Goal: Information Seeking & Learning: Learn about a topic

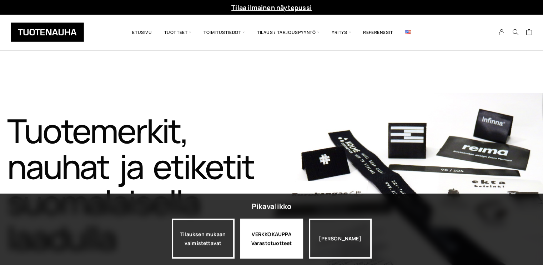
click at [264, 239] on div "VERKKOKAUPPA Varastotuotteet" at bounding box center [271, 238] width 63 height 40
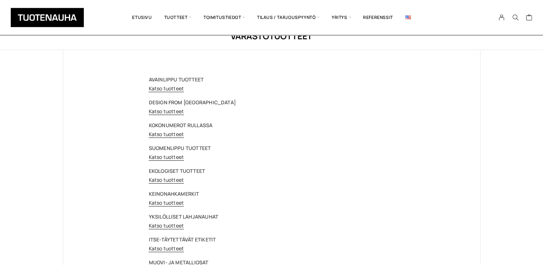
scroll to position [36, 0]
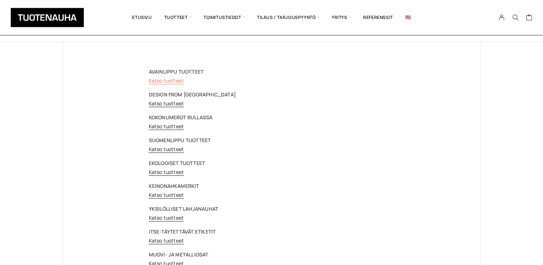
click at [171, 79] on link "Katso tuotteet" at bounding box center [166, 80] width 35 height 7
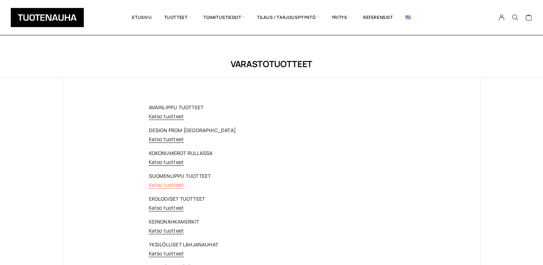
scroll to position [36, 0]
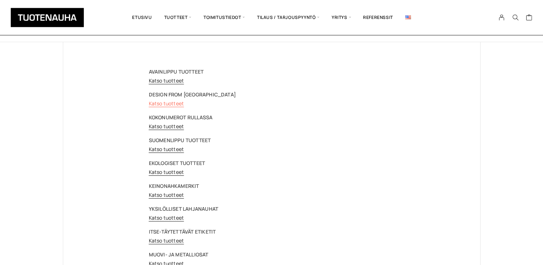
click at [168, 105] on link "Katso tuotteet" at bounding box center [166, 103] width 35 height 7
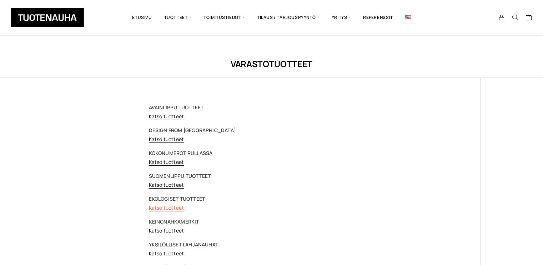
scroll to position [36, 0]
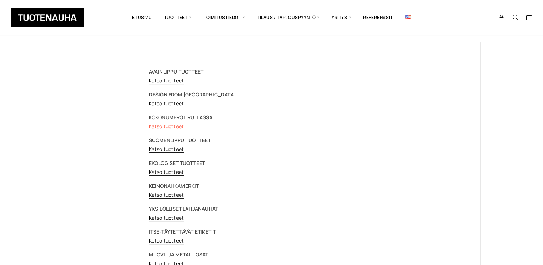
click at [166, 127] on link "Katso tuotteet" at bounding box center [166, 126] width 35 height 7
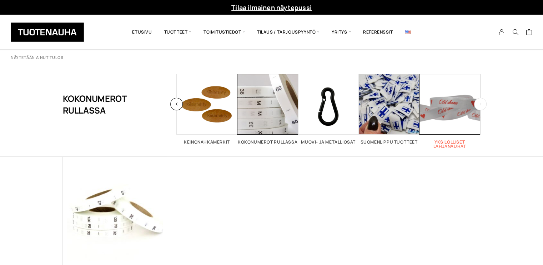
click at [449, 118] on span "Visit product category Yksilölliset lahjanauhat" at bounding box center [449, 104] width 61 height 61
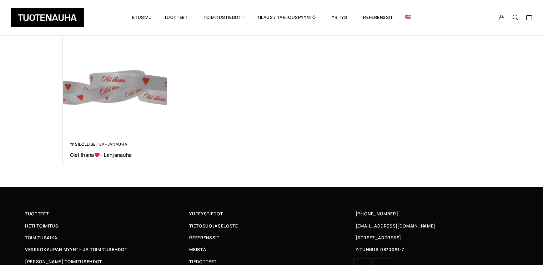
scroll to position [143, 0]
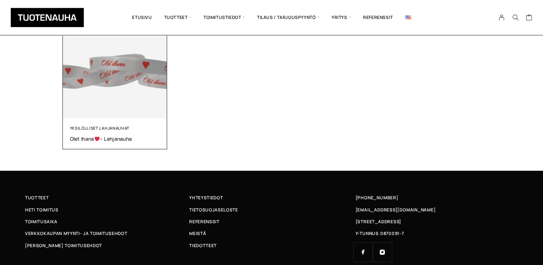
click at [87, 134] on div "Yksilölliset lahjanauhat Olet ihana – Lahjanauha" at bounding box center [115, 133] width 90 height 17
click at [87, 127] on link "Yksilölliset lahjanauhat" at bounding box center [100, 127] width 60 height 5
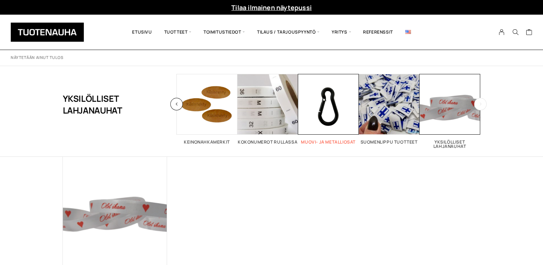
click at [329, 114] on span "Visit product category Muovi- ja metalliosat" at bounding box center [328, 104] width 61 height 61
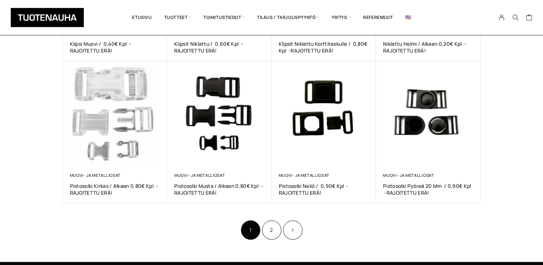
scroll to position [392, 0]
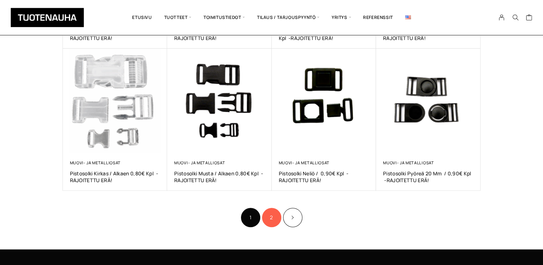
click at [275, 214] on link "2" at bounding box center [271, 217] width 19 height 19
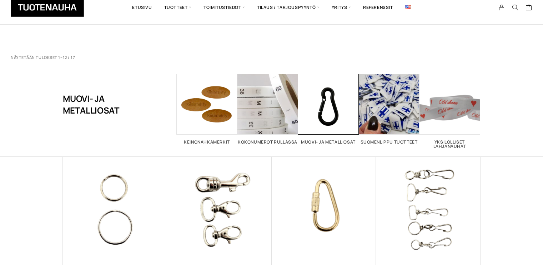
scroll to position [392, 0]
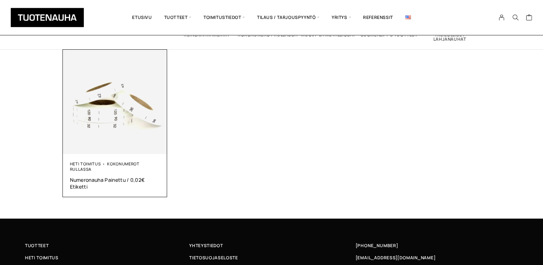
scroll to position [71, 0]
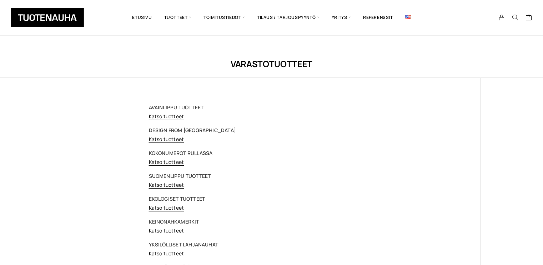
scroll to position [36, 0]
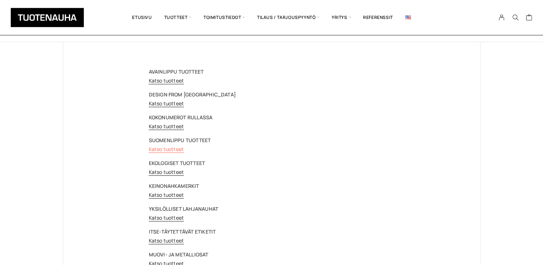
click at [162, 148] on link "Katso tuotteet" at bounding box center [166, 149] width 35 height 7
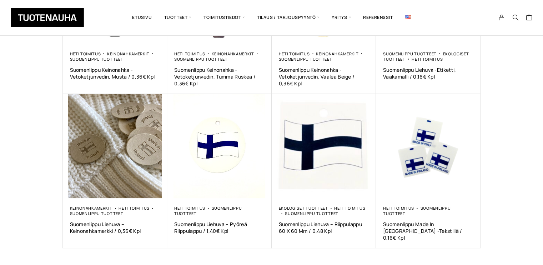
scroll to position [392, 0]
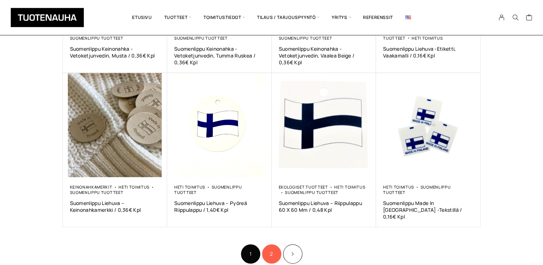
click at [272, 247] on link "2" at bounding box center [271, 253] width 19 height 19
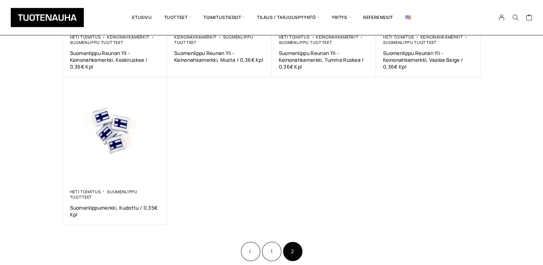
scroll to position [285, 0]
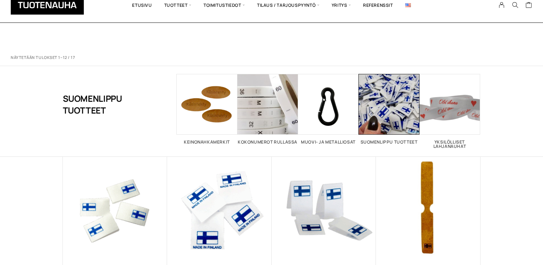
scroll to position [392, 0]
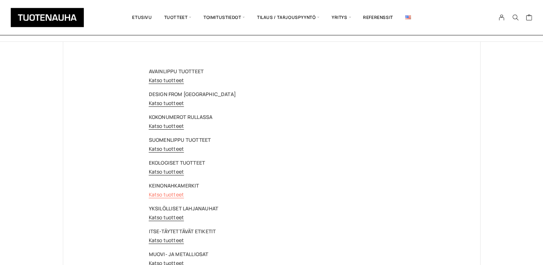
scroll to position [107, 0]
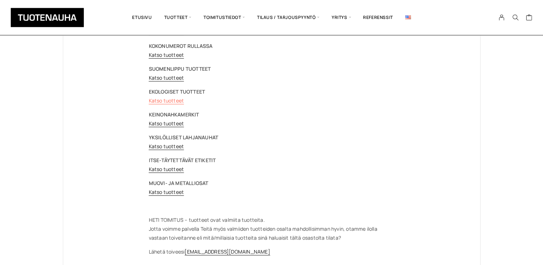
click at [173, 101] on link "Katso tuotteet" at bounding box center [166, 100] width 35 height 7
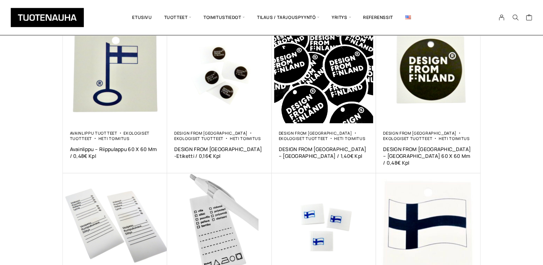
scroll to position [392, 0]
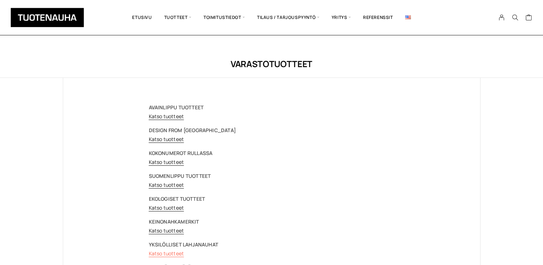
scroll to position [107, 0]
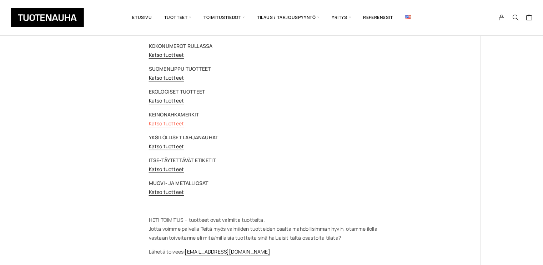
click at [160, 123] on link "Katso tuotteet" at bounding box center [166, 123] width 35 height 7
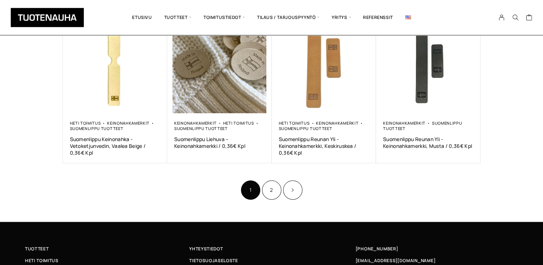
scroll to position [464, 0]
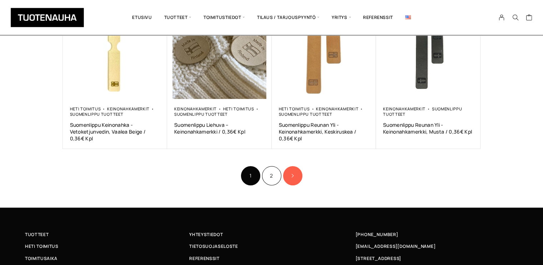
click at [292, 172] on link "Product Pagination" at bounding box center [292, 175] width 19 height 19
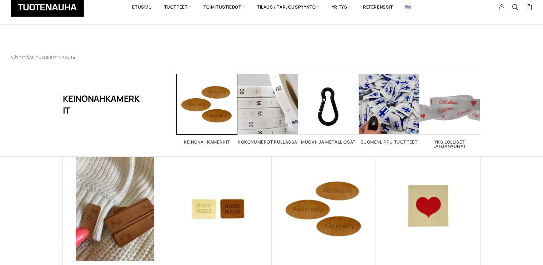
scroll to position [464, 0]
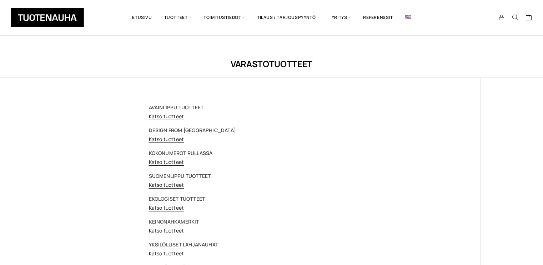
scroll to position [107, 0]
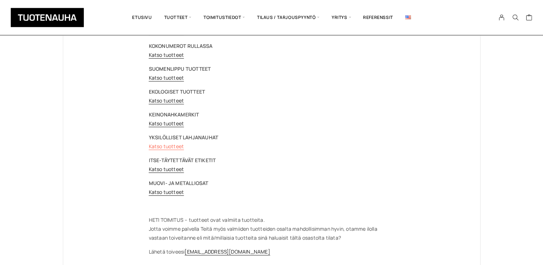
click at [163, 145] on link "Katso tuotteet" at bounding box center [166, 146] width 35 height 7
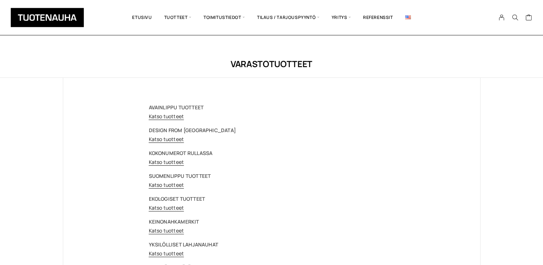
scroll to position [107, 0]
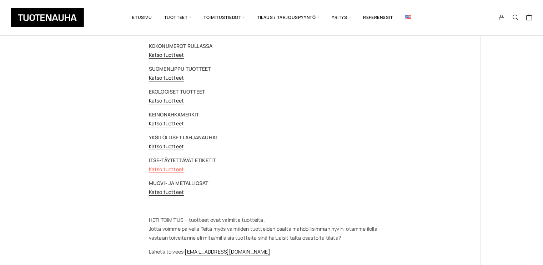
click at [166, 168] on link "Katso tuotteet" at bounding box center [166, 169] width 35 height 7
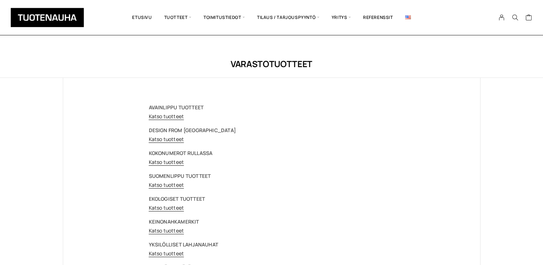
scroll to position [107, 0]
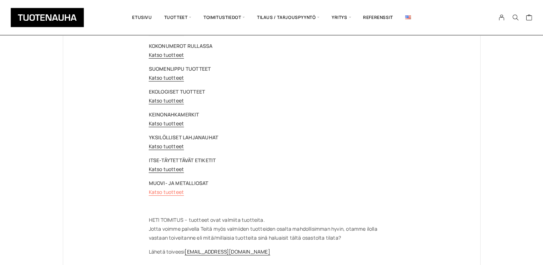
click at [161, 192] on link "Katso tuotteet" at bounding box center [166, 191] width 35 height 7
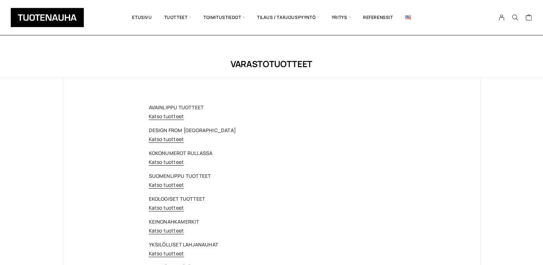
scroll to position [107, 0]
